Goal: Task Accomplishment & Management: Manage account settings

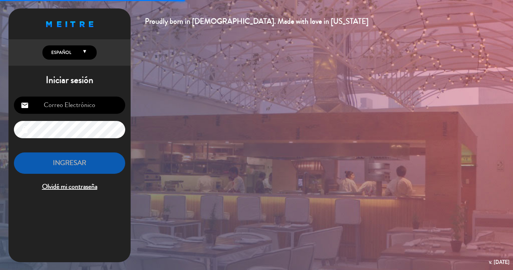
click at [74, 102] on input "email" at bounding box center [69, 105] width 111 height 17
type input "[EMAIL_ADDRESS][DOMAIN_NAME]"
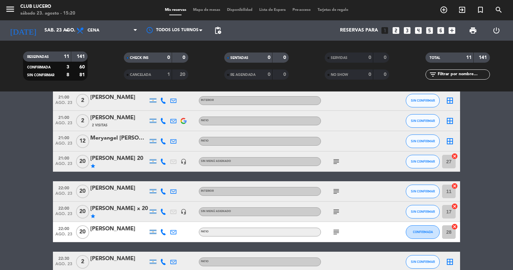
scroll to position [103, 0]
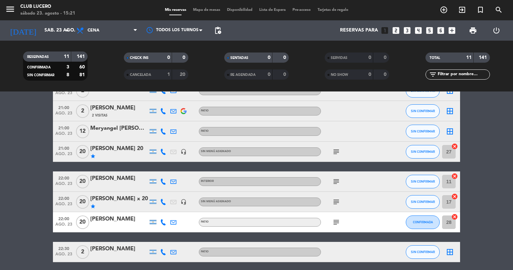
click at [115, 222] on div "[PERSON_NAME]" at bounding box center [119, 219] width 58 height 9
